Goal: Navigation & Orientation: Go to known website

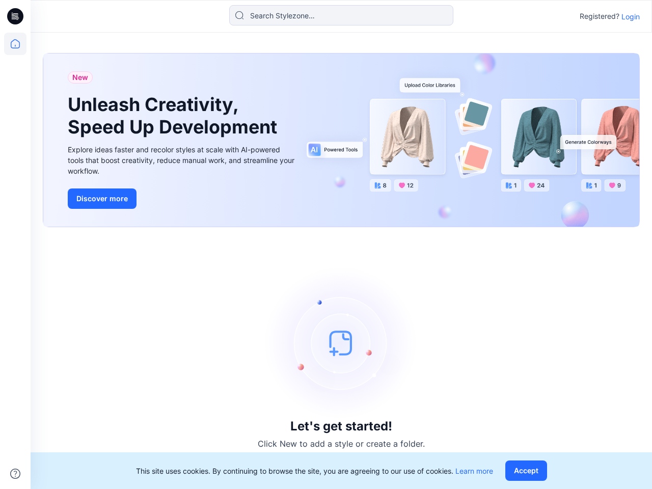
click at [326, 244] on div "Let's get started! Click New to add a style or create a folder." at bounding box center [341, 357] width 597 height 237
click at [16, 16] on icon at bounding box center [17, 16] width 4 height 1
click at [15, 44] on icon at bounding box center [15, 44] width 22 height 22
click at [15, 473] on icon at bounding box center [15, 473] width 10 height 10
click at [341, 15] on input at bounding box center [341, 15] width 224 height 20
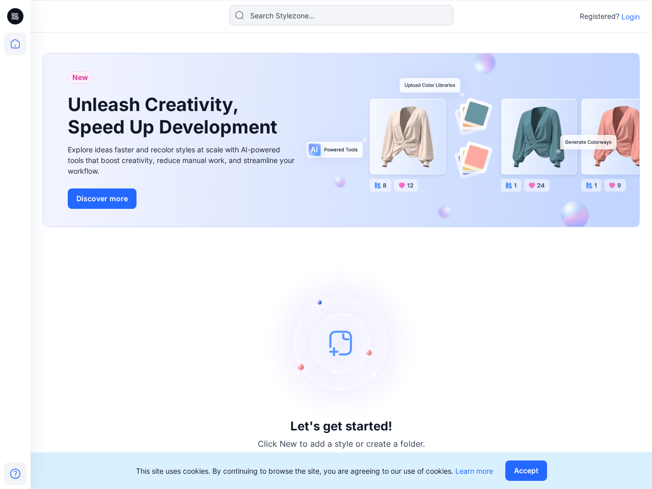
click at [630, 16] on p "Login" at bounding box center [630, 16] width 18 height 11
